Goal: Transaction & Acquisition: Purchase product/service

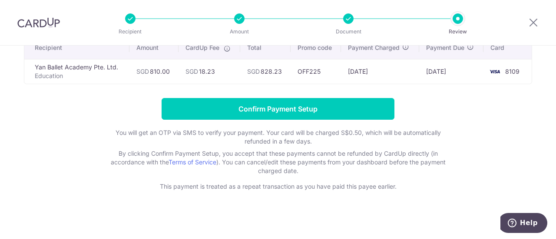
scroll to position [77, 0]
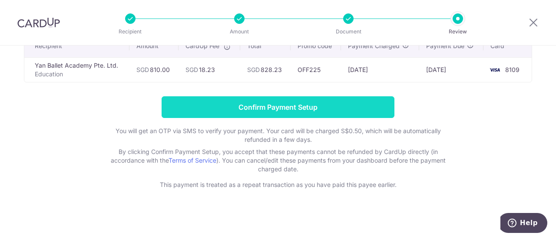
click at [356, 103] on input "Confirm Payment Setup" at bounding box center [277, 107] width 233 height 22
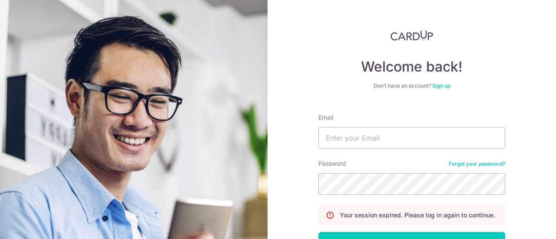
scroll to position [43, 0]
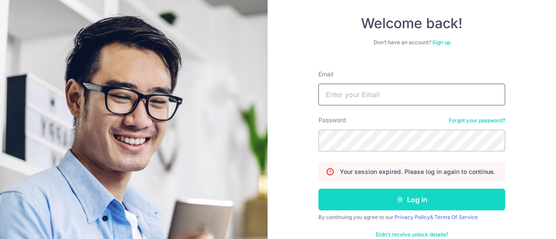
type input "[EMAIL_ADDRESS][DOMAIN_NAME]"
click at [407, 202] on button "Log in" at bounding box center [411, 200] width 187 height 22
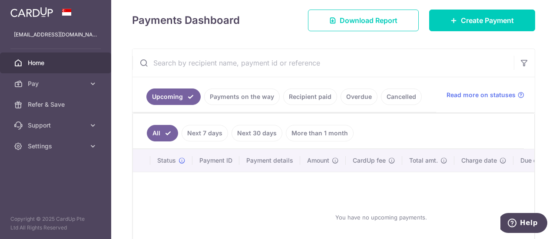
scroll to position [130, 0]
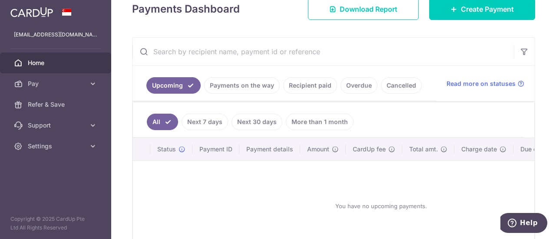
click at [253, 88] on link "Payments on the way" at bounding box center [242, 85] width 76 height 16
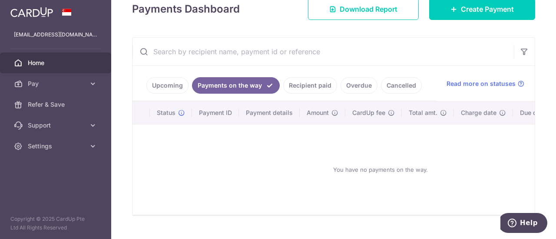
click at [164, 85] on link "Upcoming" at bounding box center [167, 85] width 42 height 16
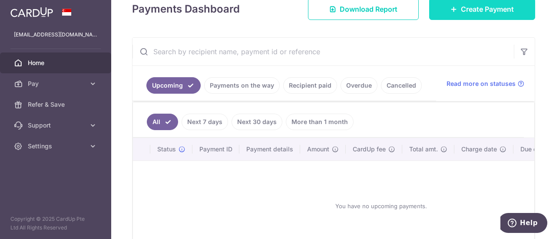
click at [457, 15] on link "Create Payment" at bounding box center [482, 9] width 106 height 22
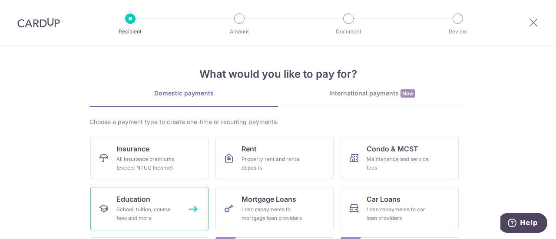
click at [170, 215] on div "School, tuition, course fees and more" at bounding box center [147, 213] width 62 height 17
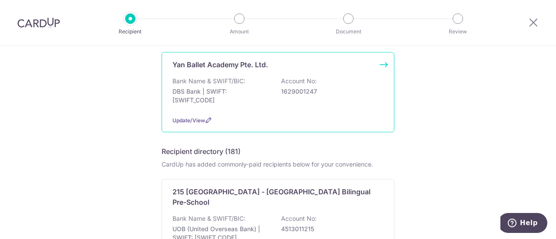
click at [272, 104] on div "Bank Name & SWIFT/BIC: DBS Bank | SWIFT: DBSSSGSGXXX Account No: 1629001247" at bounding box center [277, 93] width 211 height 32
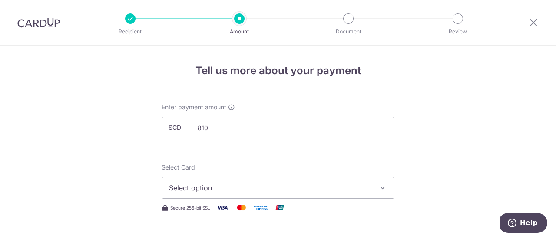
type input "810.00"
click at [239, 189] on span "Select option" at bounding box center [270, 188] width 202 height 10
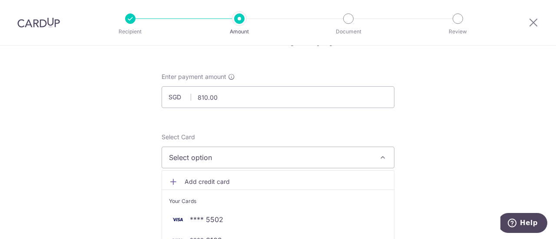
scroll to position [43, 0]
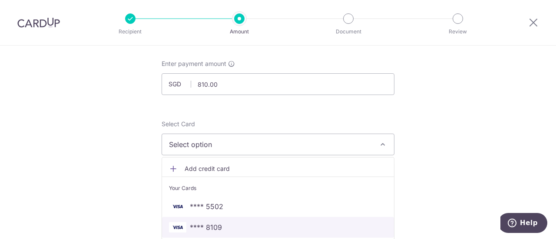
click at [223, 226] on span "**** 8109" at bounding box center [278, 227] width 218 height 10
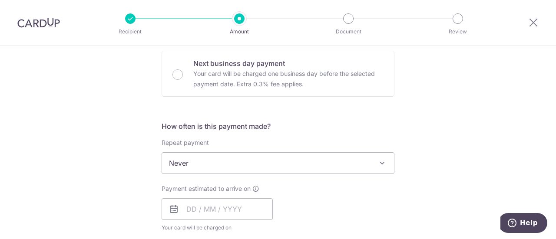
scroll to position [347, 0]
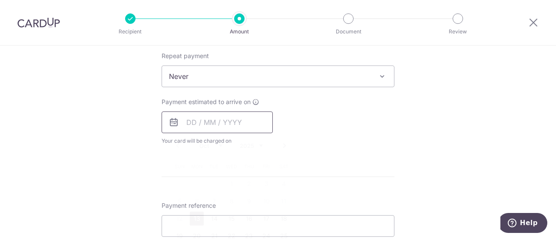
click at [184, 124] on input "text" at bounding box center [216, 123] width 111 height 22
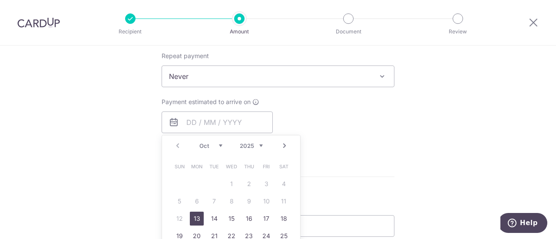
click at [194, 217] on link "13" at bounding box center [197, 219] width 14 height 14
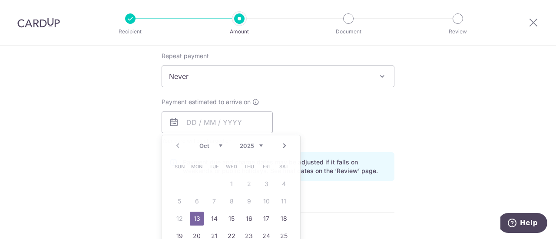
type input "[DATE]"
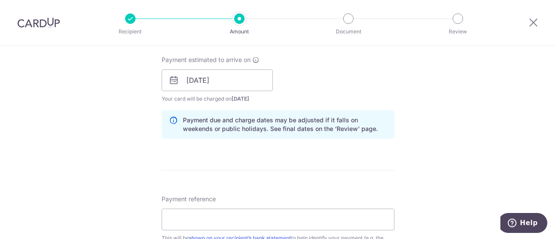
scroll to position [434, 0]
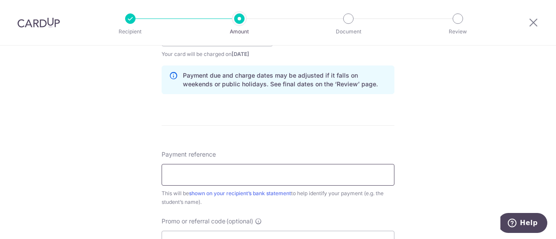
click at [232, 176] on input "Payment reference" at bounding box center [277, 175] width 233 height 22
paste input "INV-31400-SB"
type input "INV-31400-SB"
click at [139, 178] on div "Tell us more about your payment Enter payment amount SGD 810.00 810.00 Select C…" at bounding box center [278, 22] width 556 height 821
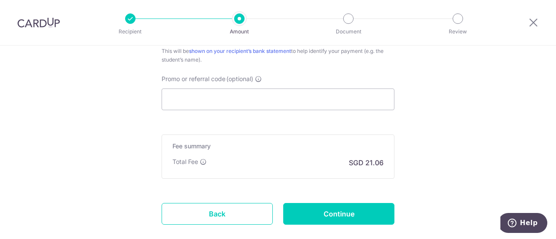
scroll to position [608, 0]
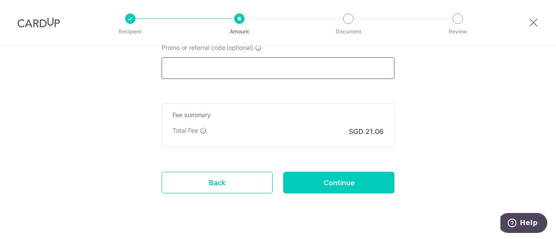
click at [208, 68] on input "Promo or referral code (optional)" at bounding box center [277, 68] width 233 height 22
paste input "OFF225"
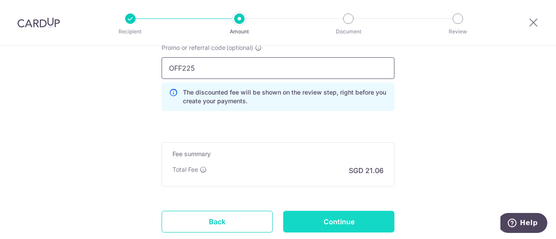
type input "OFF225"
click at [322, 223] on input "Continue" at bounding box center [338, 222] width 111 height 22
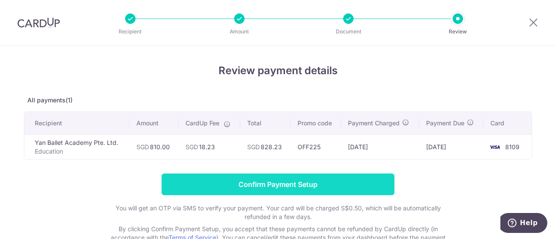
click at [318, 184] on input "Confirm Payment Setup" at bounding box center [277, 185] width 233 height 22
